Goal: Information Seeking & Learning: Learn about a topic

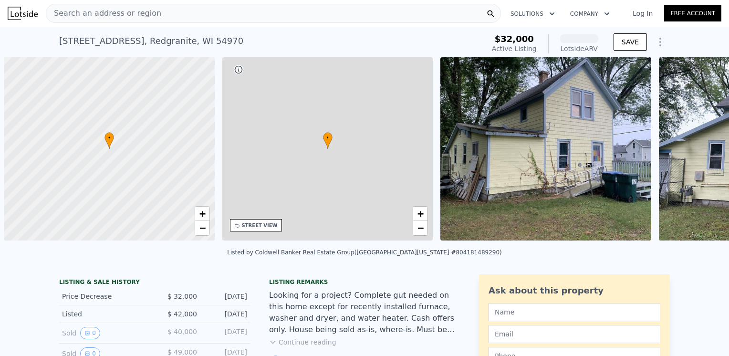
scroll to position [0, 4]
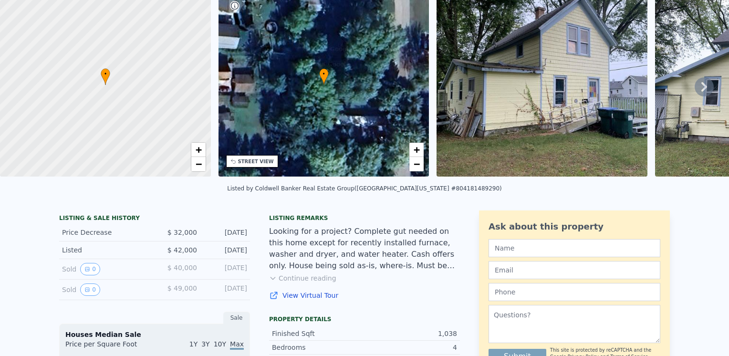
scroll to position [3, 0]
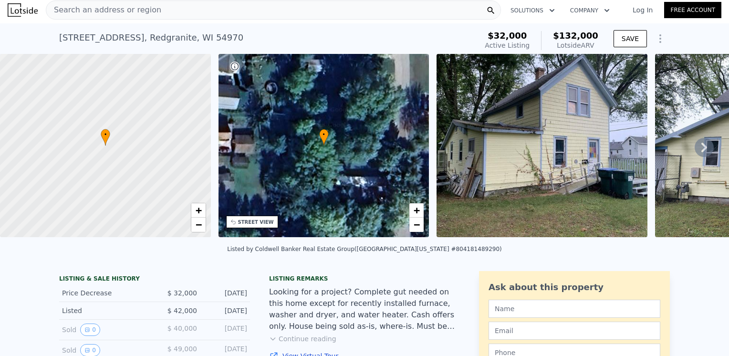
click at [85, 12] on span "Search an address or region" at bounding box center [103, 9] width 115 height 11
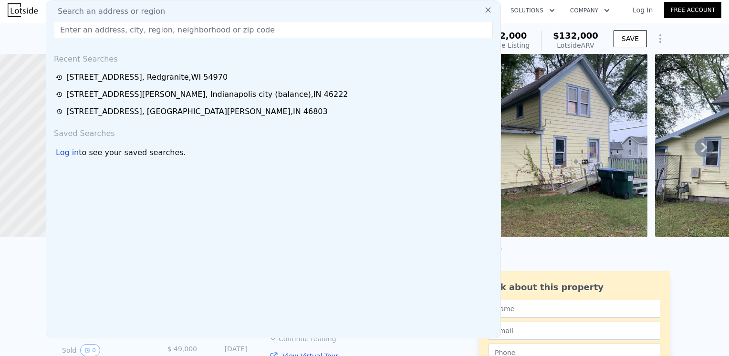
click at [150, 30] on input "text" at bounding box center [273, 29] width 439 height 17
type input "54923"
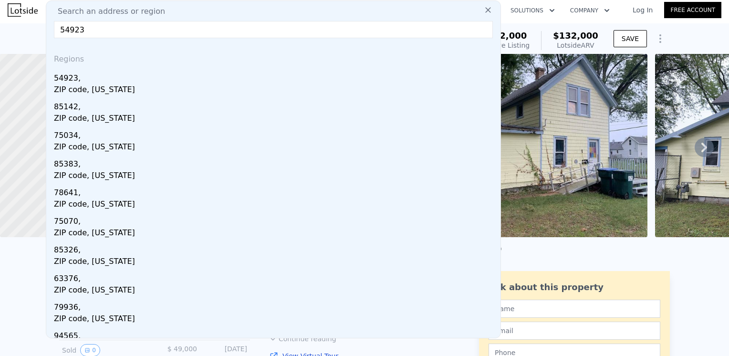
click at [356, 25] on input "54923" at bounding box center [273, 29] width 439 height 17
click at [479, 15] on button at bounding box center [487, 9] width 17 height 19
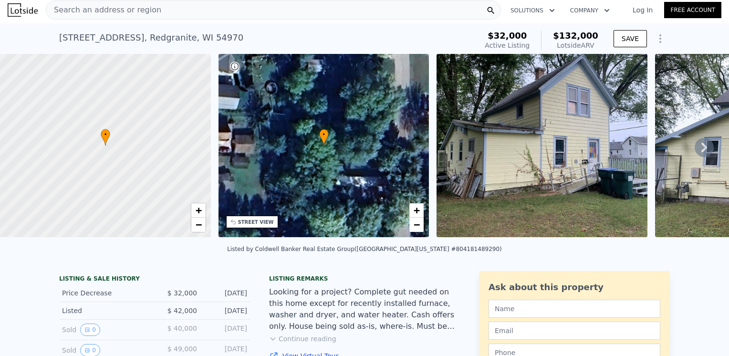
click at [185, 10] on div "Search an address or region" at bounding box center [273, 9] width 455 height 19
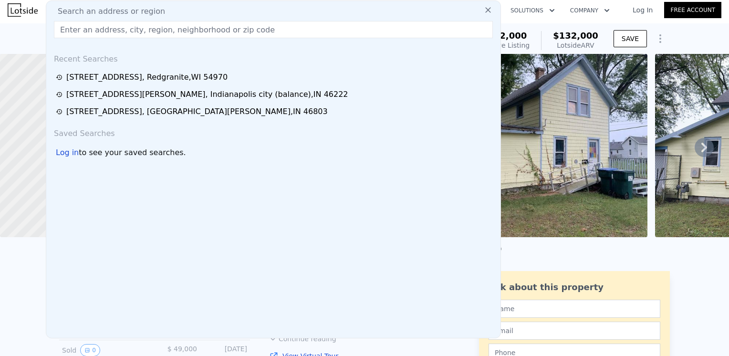
click at [92, 26] on input "text" at bounding box center [273, 29] width 439 height 17
click at [64, 32] on input "text" at bounding box center [273, 29] width 439 height 17
click at [71, 30] on input "text" at bounding box center [273, 29] width 439 height 17
click at [74, 29] on input "text" at bounding box center [273, 29] width 439 height 17
type input "[STREET_ADDRESS][US_STATE]"
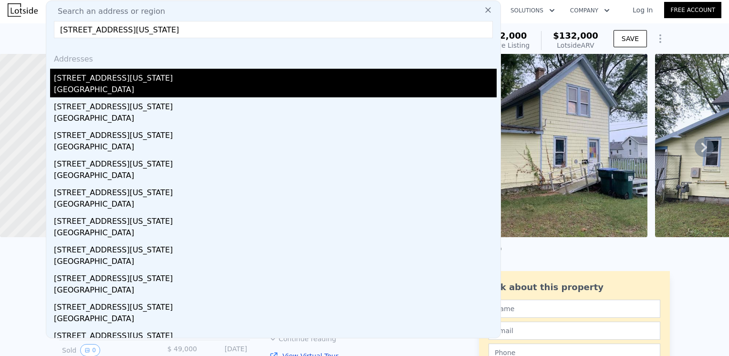
click at [132, 84] on div "[GEOGRAPHIC_DATA]" at bounding box center [275, 90] width 443 height 13
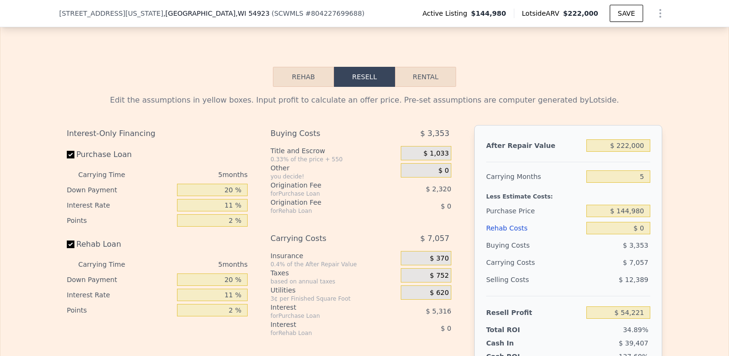
scroll to position [1300, 0]
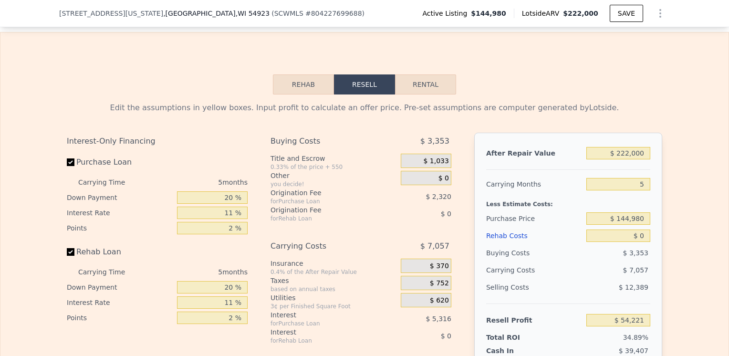
click at [420, 94] on button "Rental" at bounding box center [425, 84] width 61 height 20
select select "30"
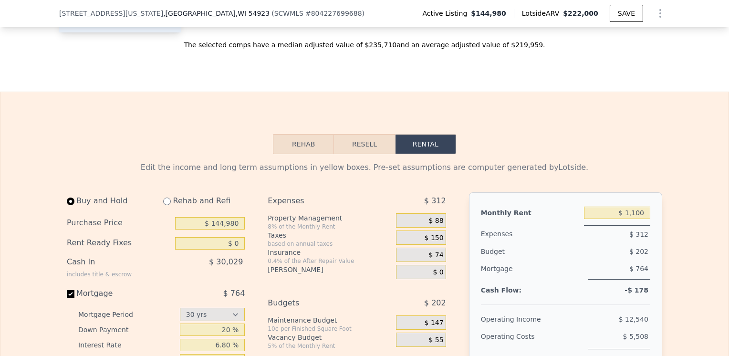
scroll to position [1240, 0]
click at [306, 152] on button "Rehab" at bounding box center [303, 144] width 61 height 20
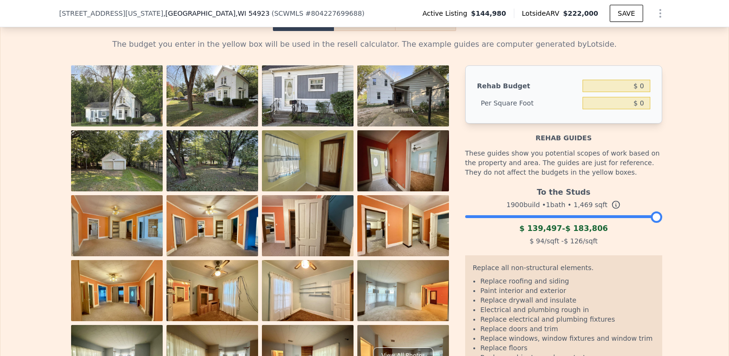
scroll to position [1364, 0]
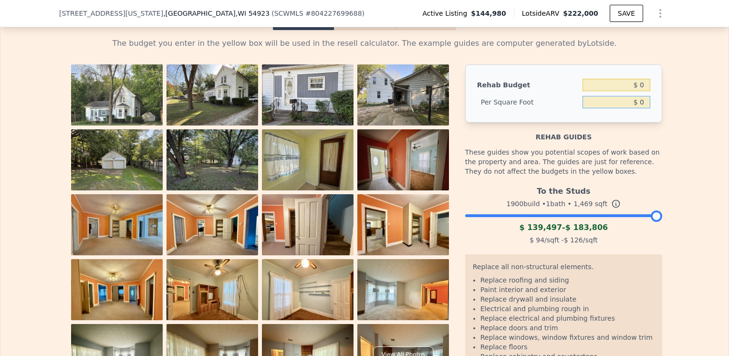
click at [639, 108] on input "$ 0" at bounding box center [616, 102] width 68 height 12
type input "$ 5"
type input "$ 40,000"
click at [701, 211] on div "The budget you enter in the yellow box will be used in the resell calculator. T…" at bounding box center [364, 220] width 728 height 381
click at [638, 91] on input "$ 58,760,000" at bounding box center [616, 85] width 68 height 12
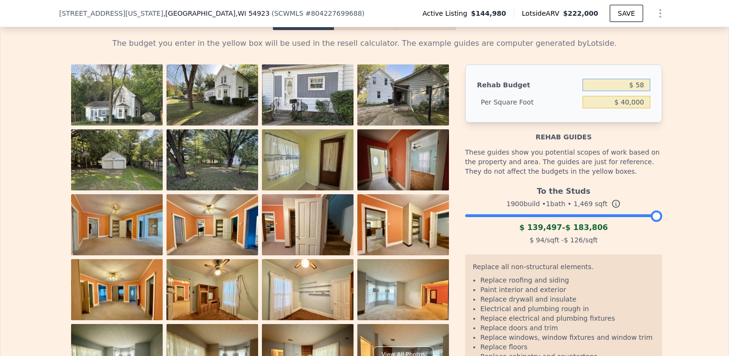
type input "$ 5"
type input "$ 40,000"
click at [646, 108] on input "$ 40,000" at bounding box center [616, 102] width 68 height 12
type input "$ 27.23"
click at [692, 224] on div "The budget you enter in the yellow box will be used in the resell calculator. T…" at bounding box center [364, 220] width 728 height 381
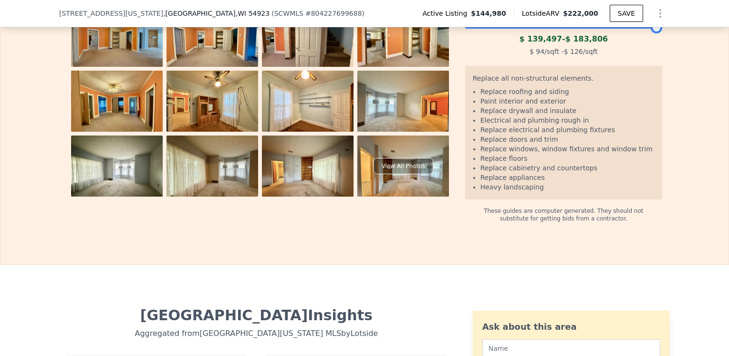
scroll to position [1553, 0]
click at [401, 174] on div "View All Photos" at bounding box center [403, 166] width 60 height 16
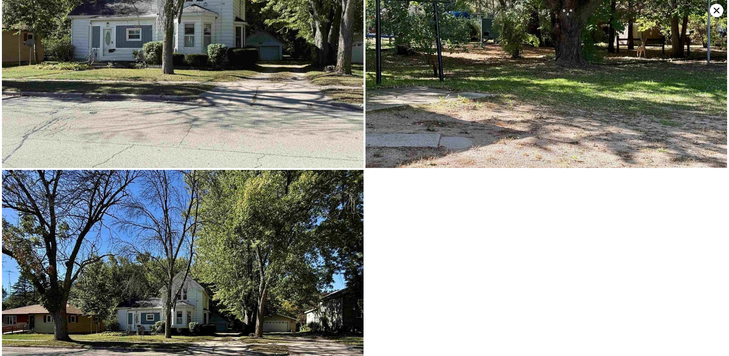
scroll to position [8390, 0]
type input "5"
type input "1.5"
type input "860"
type input "1374"
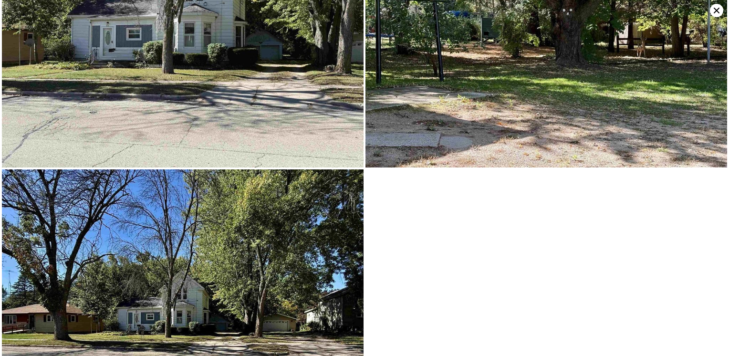
type input "6098.400000000001"
type input "12632.4"
type input "$ 0"
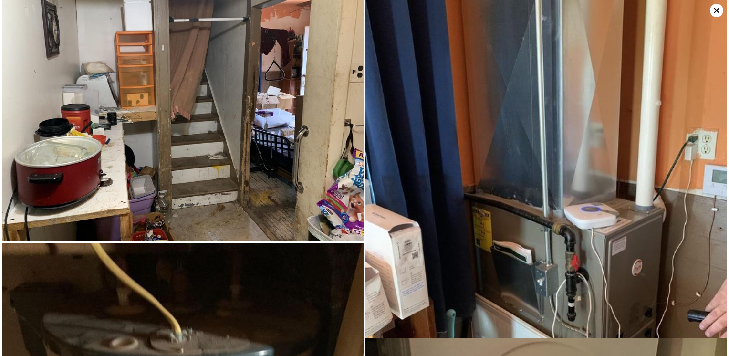
scroll to position [5095, 0]
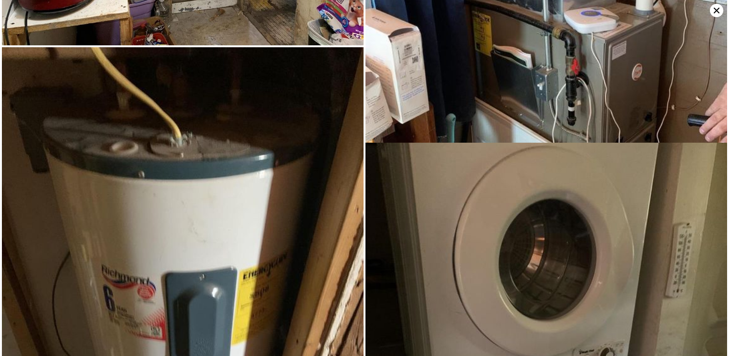
click at [714, 10] on icon at bounding box center [716, 10] width 13 height 13
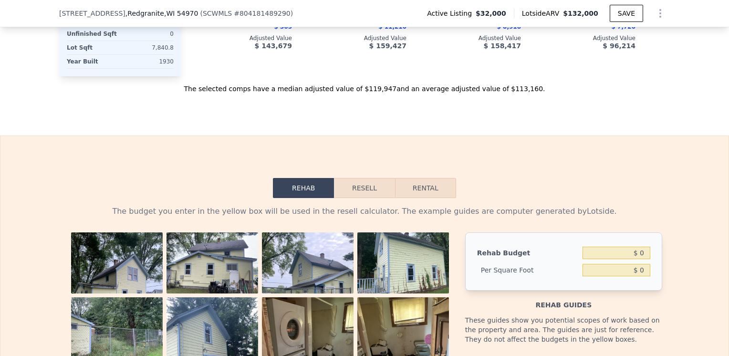
scroll to position [1199, 0]
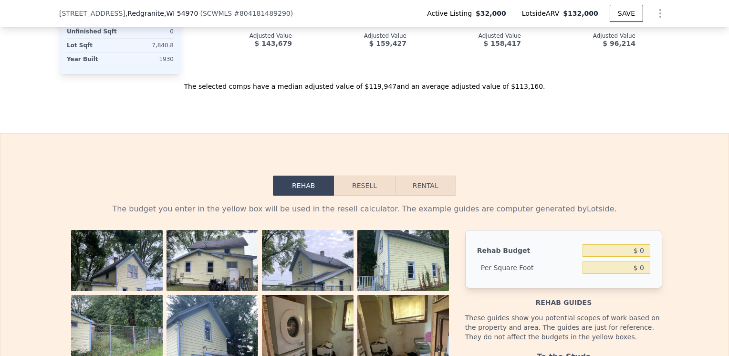
click at [365, 194] on button "Resell" at bounding box center [364, 185] width 61 height 20
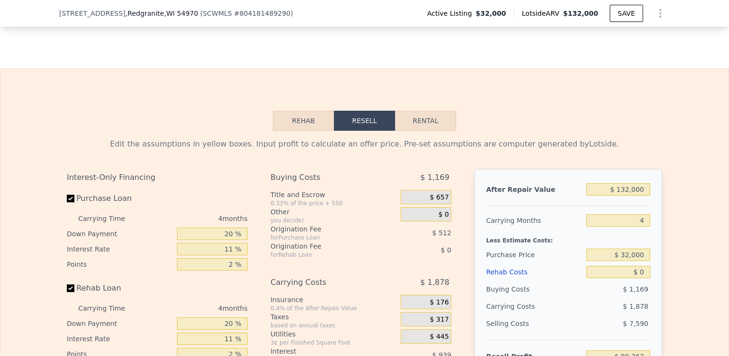
scroll to position [1263, 0]
click at [425, 128] on button "Rental" at bounding box center [425, 121] width 61 height 20
select select "30"
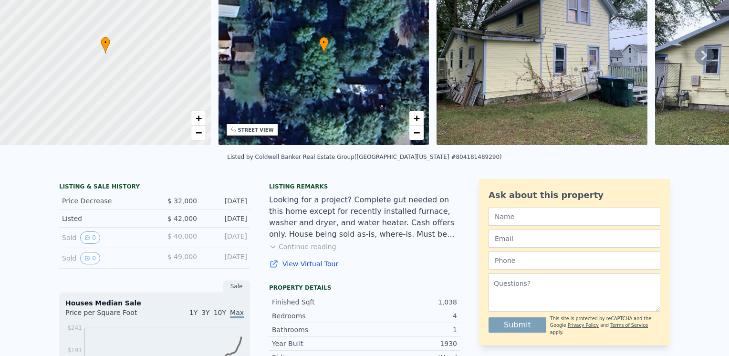
scroll to position [3, 0]
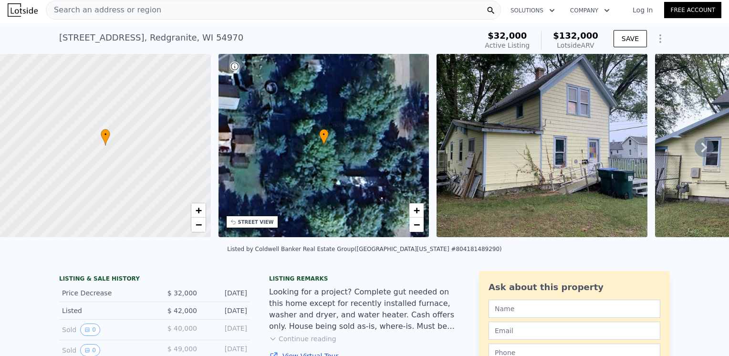
click at [116, 8] on span "Search an address or region" at bounding box center [103, 9] width 115 height 11
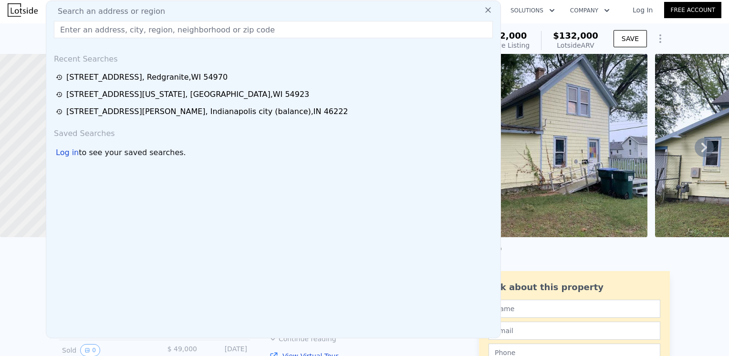
click at [71, 29] on input "text" at bounding box center [273, 29] width 439 height 17
type input "[STREET_ADDRESS]"
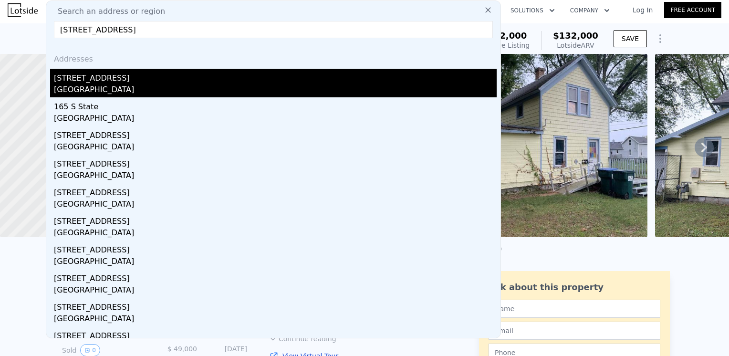
click at [129, 87] on div "[GEOGRAPHIC_DATA]" at bounding box center [275, 90] width 443 height 13
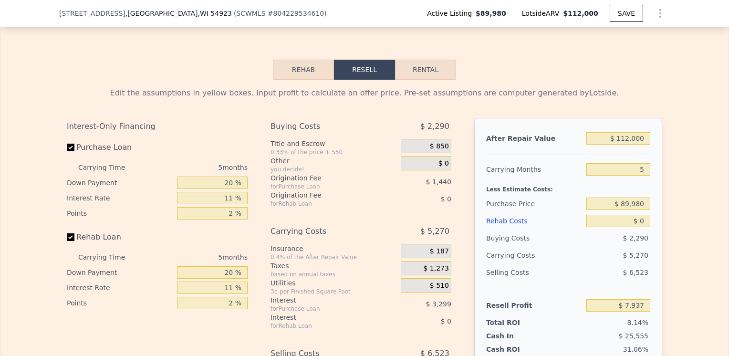
scroll to position [1361, 0]
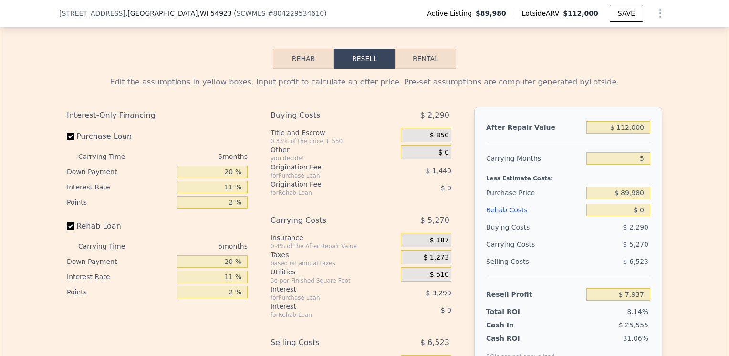
click at [299, 67] on button "Rehab" at bounding box center [303, 59] width 61 height 20
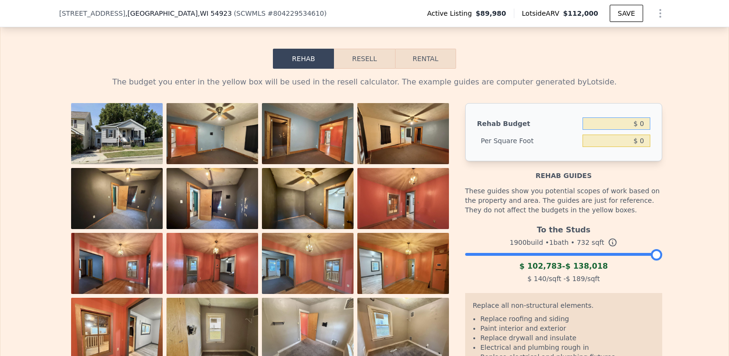
click at [640, 130] on input "$ 0" at bounding box center [616, 123] width 68 height 12
type input "$ 2"
type input "$ 30,000"
click at [667, 164] on div "The budget you enter in the yellow box will be used in the resell calculator. T…" at bounding box center [364, 259] width 728 height 381
type input "$ 40.98"
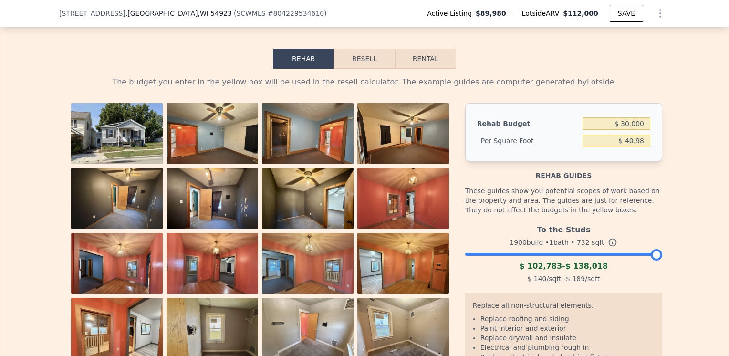
click at [363, 69] on button "Resell" at bounding box center [364, 59] width 61 height 20
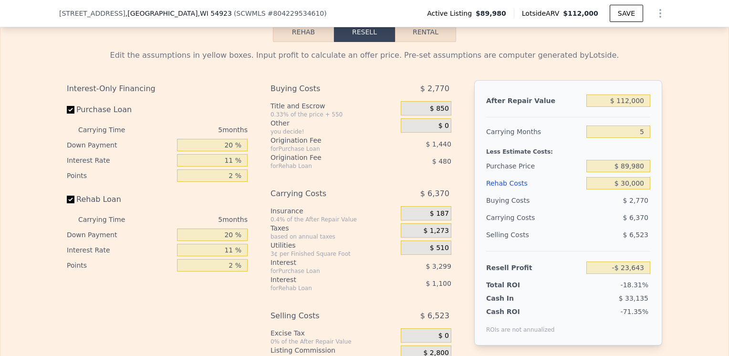
scroll to position [1388, 0]
click at [674, 283] on div "Edit the assumptions in yellow boxes. Input profit to calculate an offer price.…" at bounding box center [364, 219] width 728 height 355
click at [423, 42] on button "Rental" at bounding box center [425, 32] width 61 height 20
select select "30"
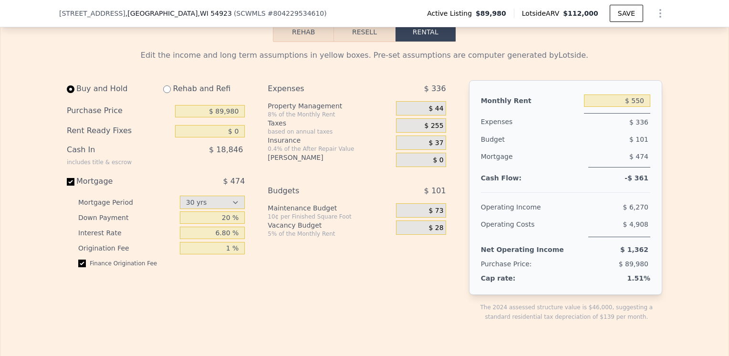
click at [286, 38] on button "Rehab" at bounding box center [303, 32] width 61 height 20
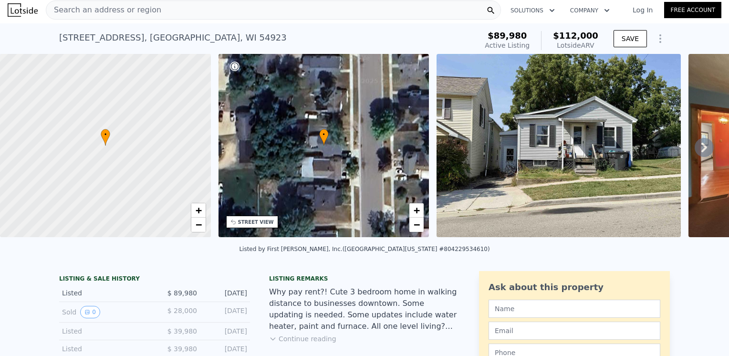
scroll to position [0, 0]
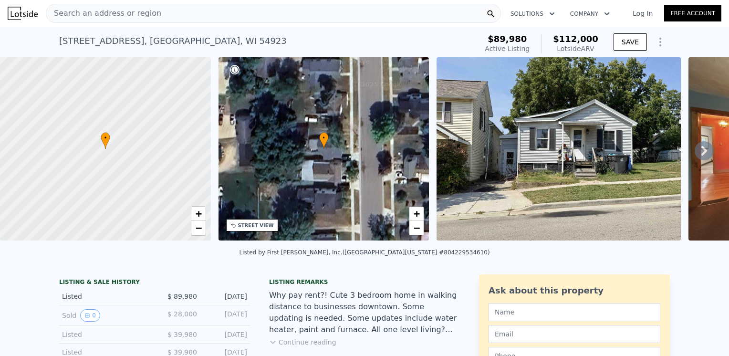
click at [143, 16] on span "Search an address or region" at bounding box center [103, 13] width 115 height 11
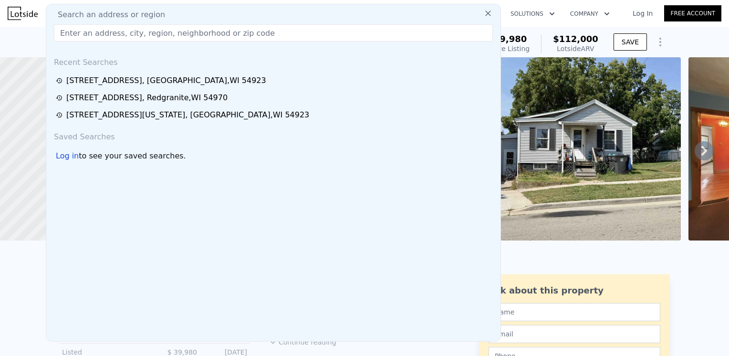
click at [63, 33] on input "text" at bounding box center [273, 32] width 439 height 17
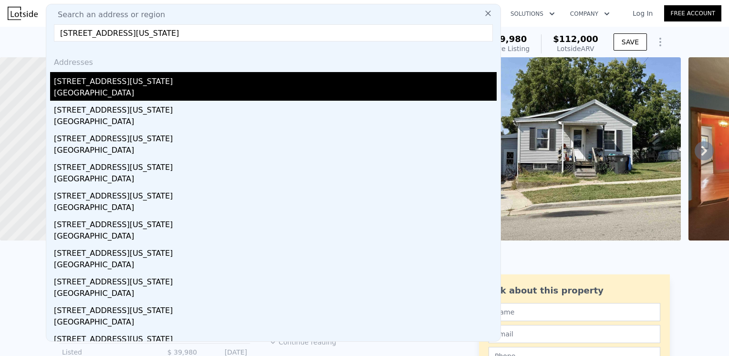
type input "[STREET_ADDRESS][US_STATE]"
click at [146, 85] on div "[STREET_ADDRESS][US_STATE]" at bounding box center [275, 79] width 443 height 15
type input "4"
type input "2"
type input "1091"
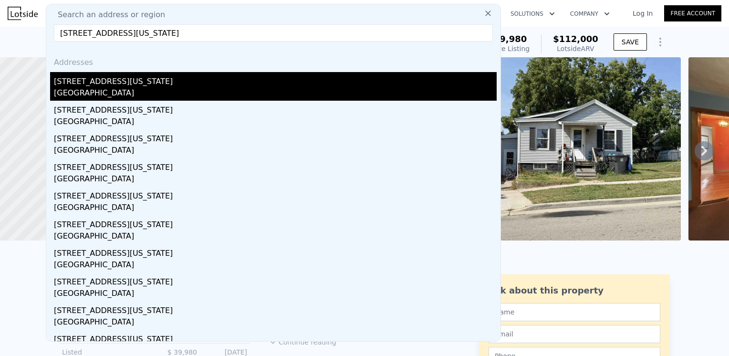
type input "2054"
type input "8712"
type input "22651.2"
type input "$ 0"
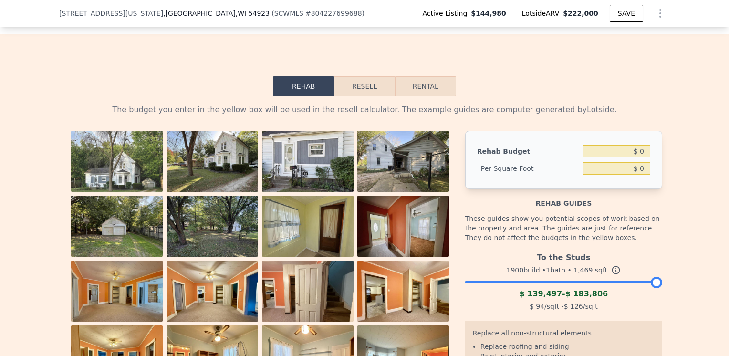
scroll to position [1298, 0]
click at [642, 157] on input "$ 0" at bounding box center [616, 151] width 68 height 12
type input "$ 30,000"
type input "$ 20.42"
click at [650, 189] on div "Rehab Budget $ 30,000 Per Square Foot $ 20.42" at bounding box center [563, 160] width 197 height 58
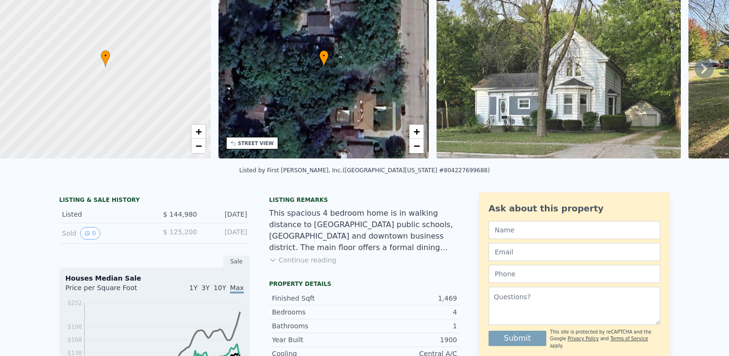
scroll to position [0, 0]
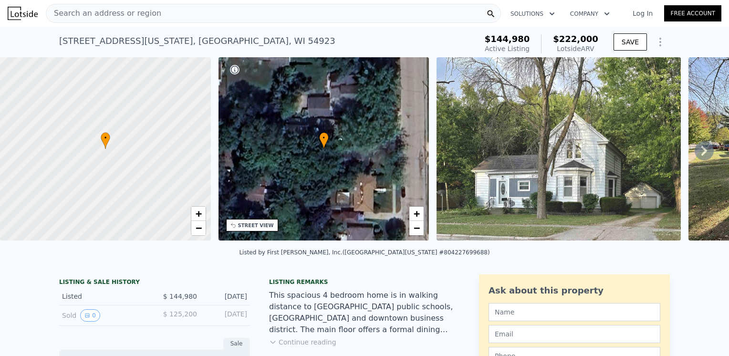
click at [701, 155] on icon at bounding box center [704, 151] width 6 height 10
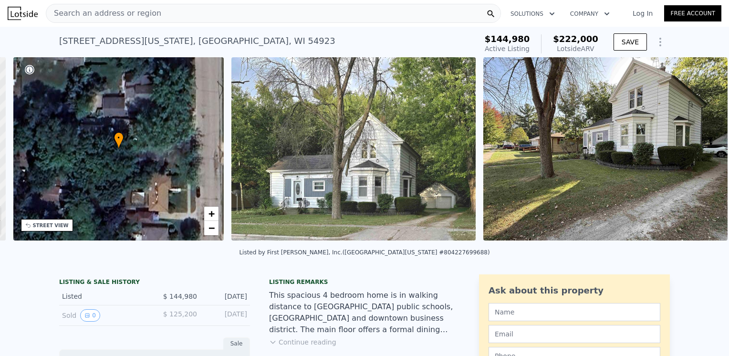
scroll to position [0, 222]
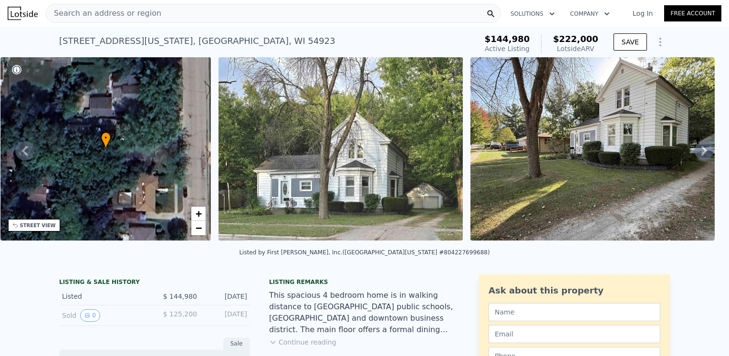
click at [701, 155] on icon at bounding box center [704, 151] width 6 height 10
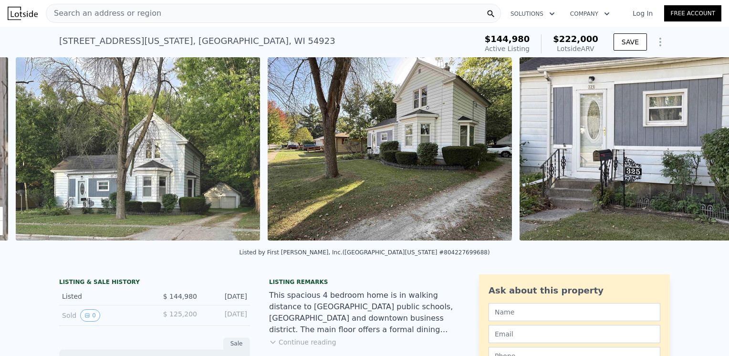
scroll to position [0, 436]
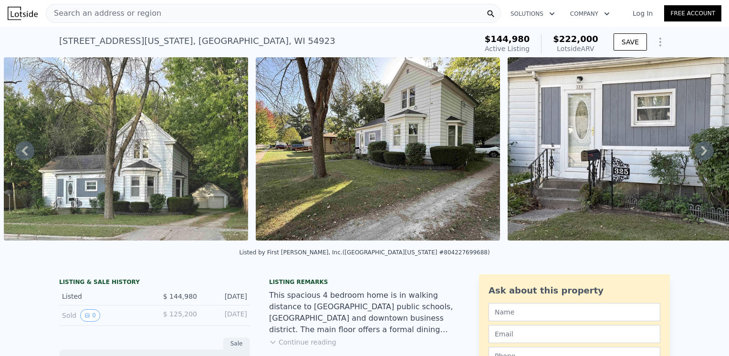
click at [701, 155] on icon at bounding box center [704, 151] width 6 height 10
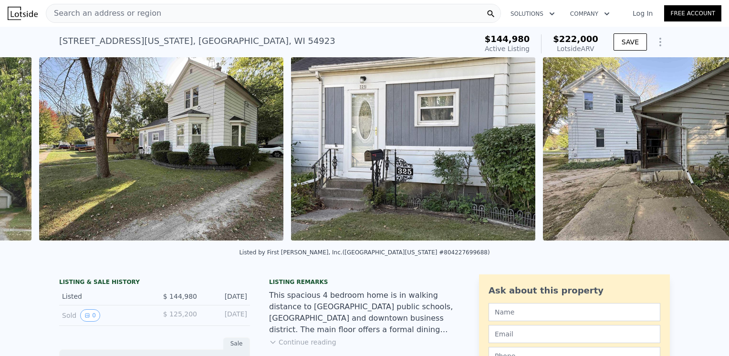
scroll to position [0, 688]
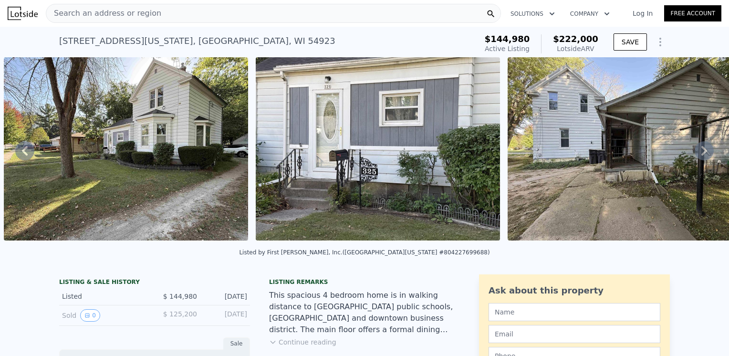
click at [701, 155] on icon at bounding box center [704, 151] width 6 height 10
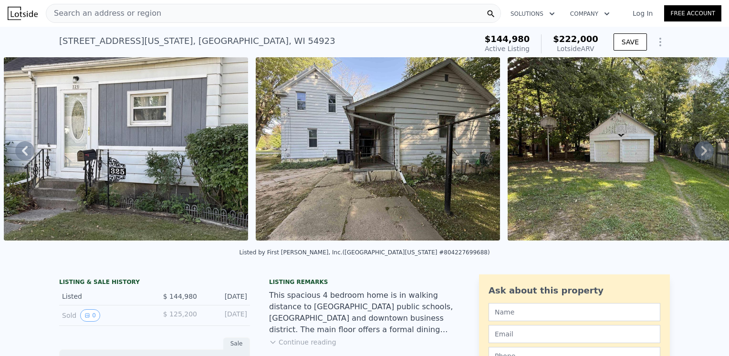
click at [701, 155] on icon at bounding box center [704, 151] width 6 height 10
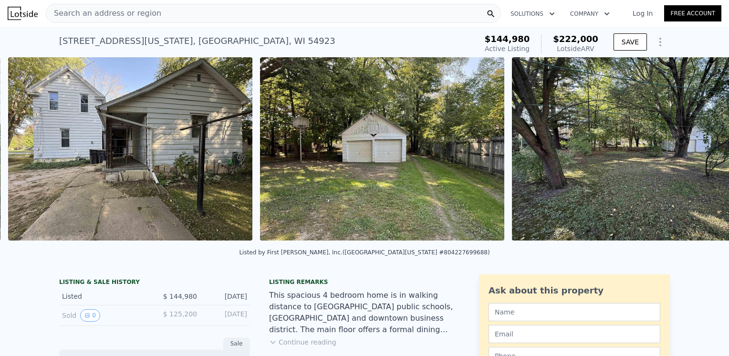
scroll to position [0, 1192]
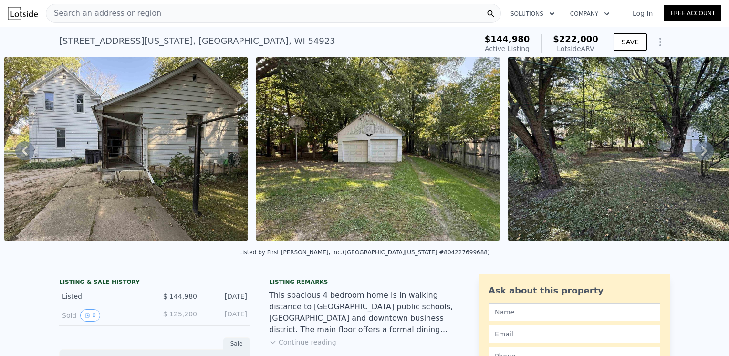
click at [701, 155] on icon at bounding box center [704, 151] width 6 height 10
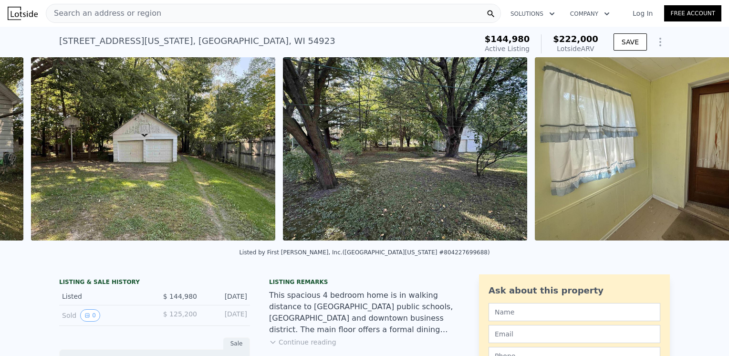
scroll to position [0, 1444]
